Goal: Transaction & Acquisition: Subscribe to service/newsletter

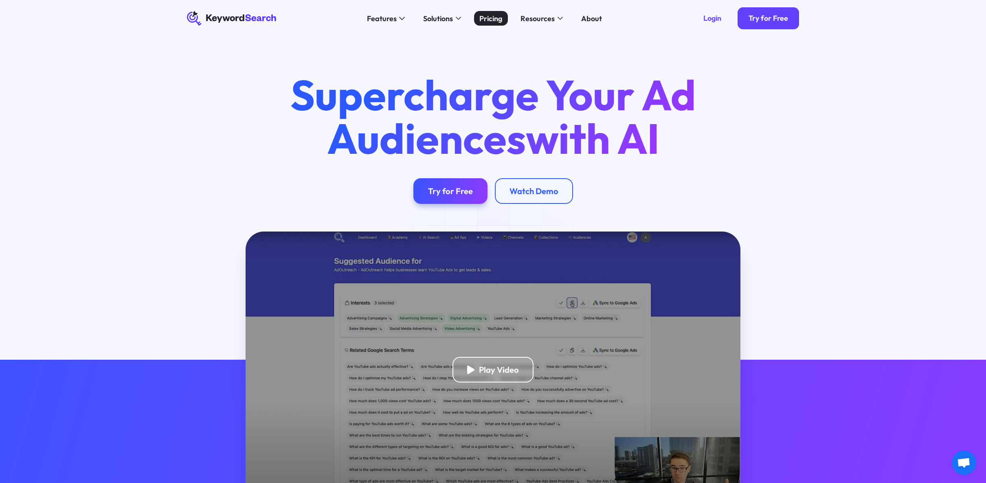
click at [492, 15] on div "Pricing" at bounding box center [490, 18] width 23 height 11
